Goal: Contribute content: Add original content to the website for others to see

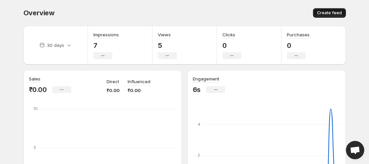
click at [328, 11] on span "Create feed" at bounding box center [329, 12] width 25 height 5
click at [329, 13] on span "Create feed" at bounding box center [329, 12] width 25 height 5
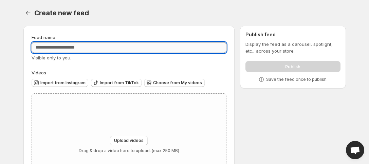
click at [93, 48] on input "Feed name" at bounding box center [129, 47] width 195 height 11
type input "**********"
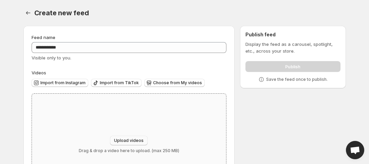
drag, startPoint x: 145, startPoint y: 138, endPoint x: 142, endPoint y: 139, distance: 3.5
click at [142, 139] on button "Upload videos" at bounding box center [129, 140] width 38 height 9
type input "**********"
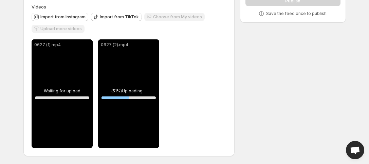
scroll to position [66, 0]
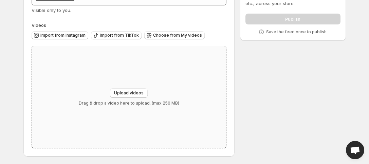
scroll to position [48, 0]
click at [134, 87] on button "Upload videos" at bounding box center [129, 91] width 38 height 9
type input "**********"
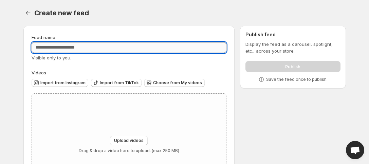
click at [59, 46] on input "Feed name" at bounding box center [129, 47] width 195 height 11
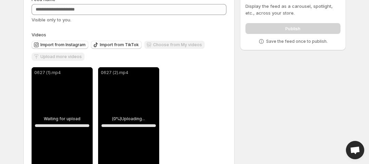
scroll to position [66, 0]
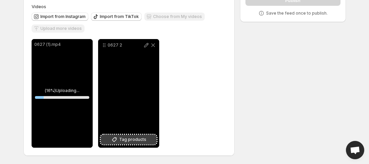
click at [145, 140] on span "Tag products" at bounding box center [132, 139] width 27 height 7
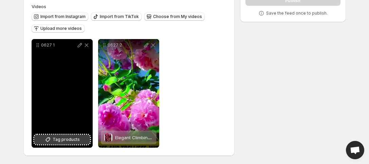
click at [68, 139] on span "Tag products" at bounding box center [66, 139] width 27 height 7
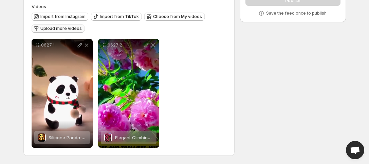
click at [56, 30] on span "Upload more videos" at bounding box center [60, 28] width 41 height 5
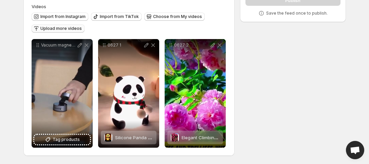
click at [63, 25] on button "Upload more videos" at bounding box center [58, 28] width 53 height 8
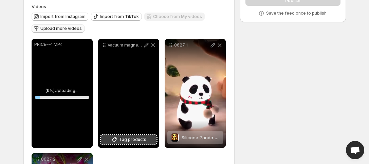
click at [129, 142] on span "Tag products" at bounding box center [132, 139] width 27 height 7
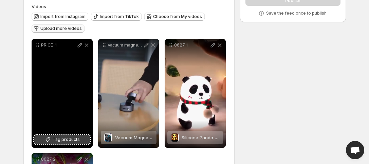
click at [53, 142] on button "Tag products" at bounding box center [62, 139] width 56 height 9
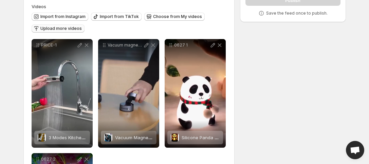
click at [67, 27] on span "Upload more videos" at bounding box center [60, 28] width 41 height 5
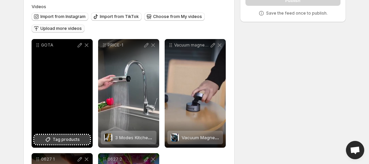
click at [64, 138] on span "Tag products" at bounding box center [66, 139] width 27 height 7
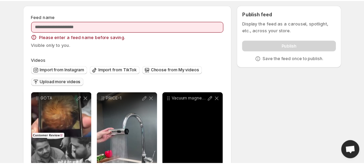
scroll to position [0, 0]
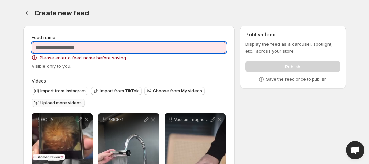
click at [67, 47] on input "Feed name" at bounding box center [129, 47] width 195 height 11
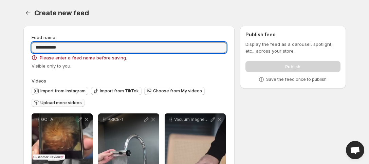
type input "**********"
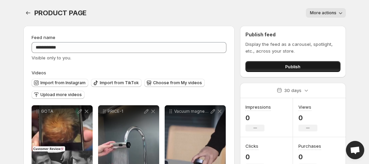
click at [295, 67] on span "Publish" at bounding box center [292, 66] width 15 height 7
